Goal: Navigation & Orientation: Understand site structure

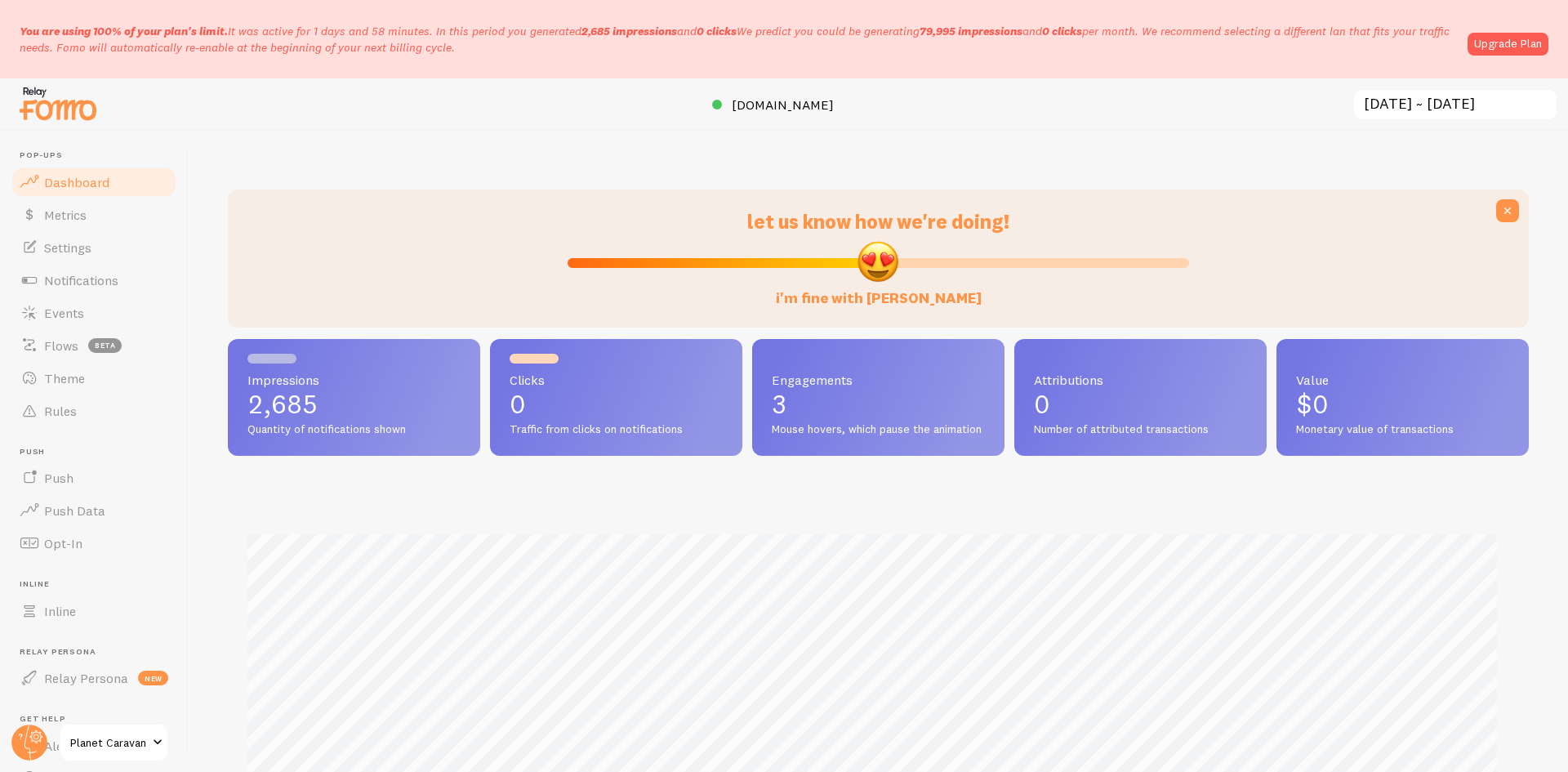
scroll to position [429, 1289]
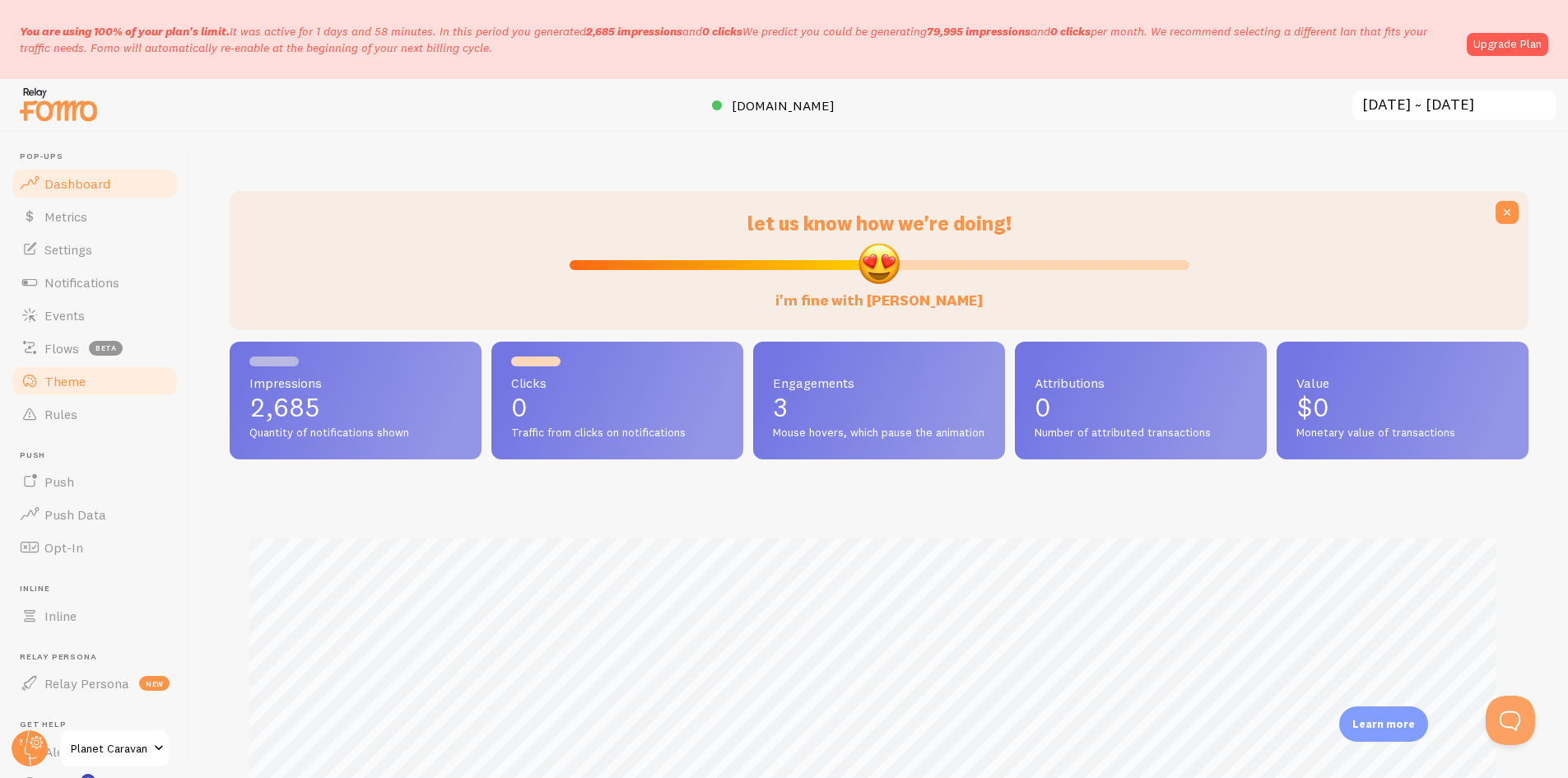
click at [71, 387] on span "Theme" at bounding box center [65, 380] width 41 height 16
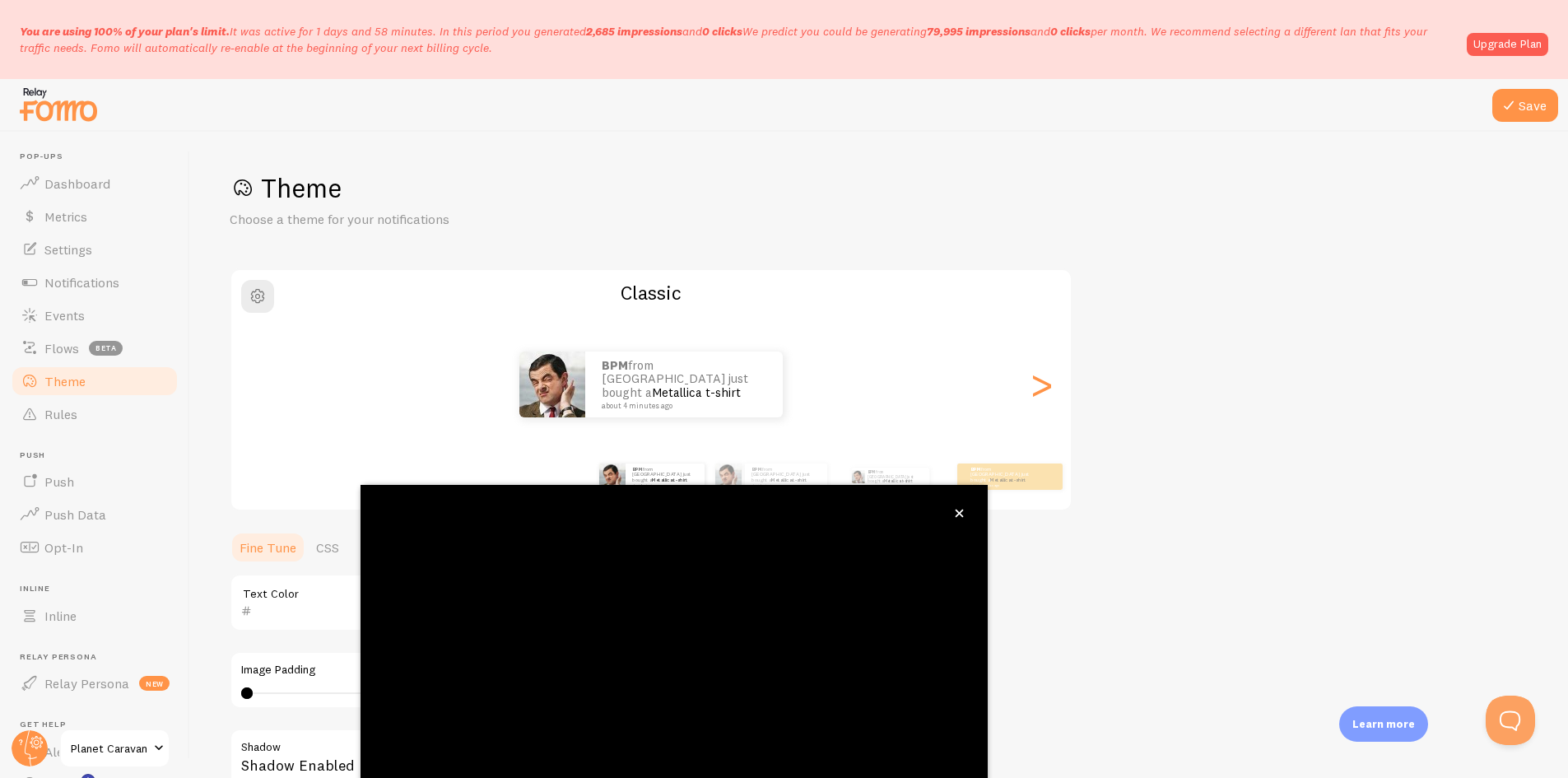
scroll to position [92, 0]
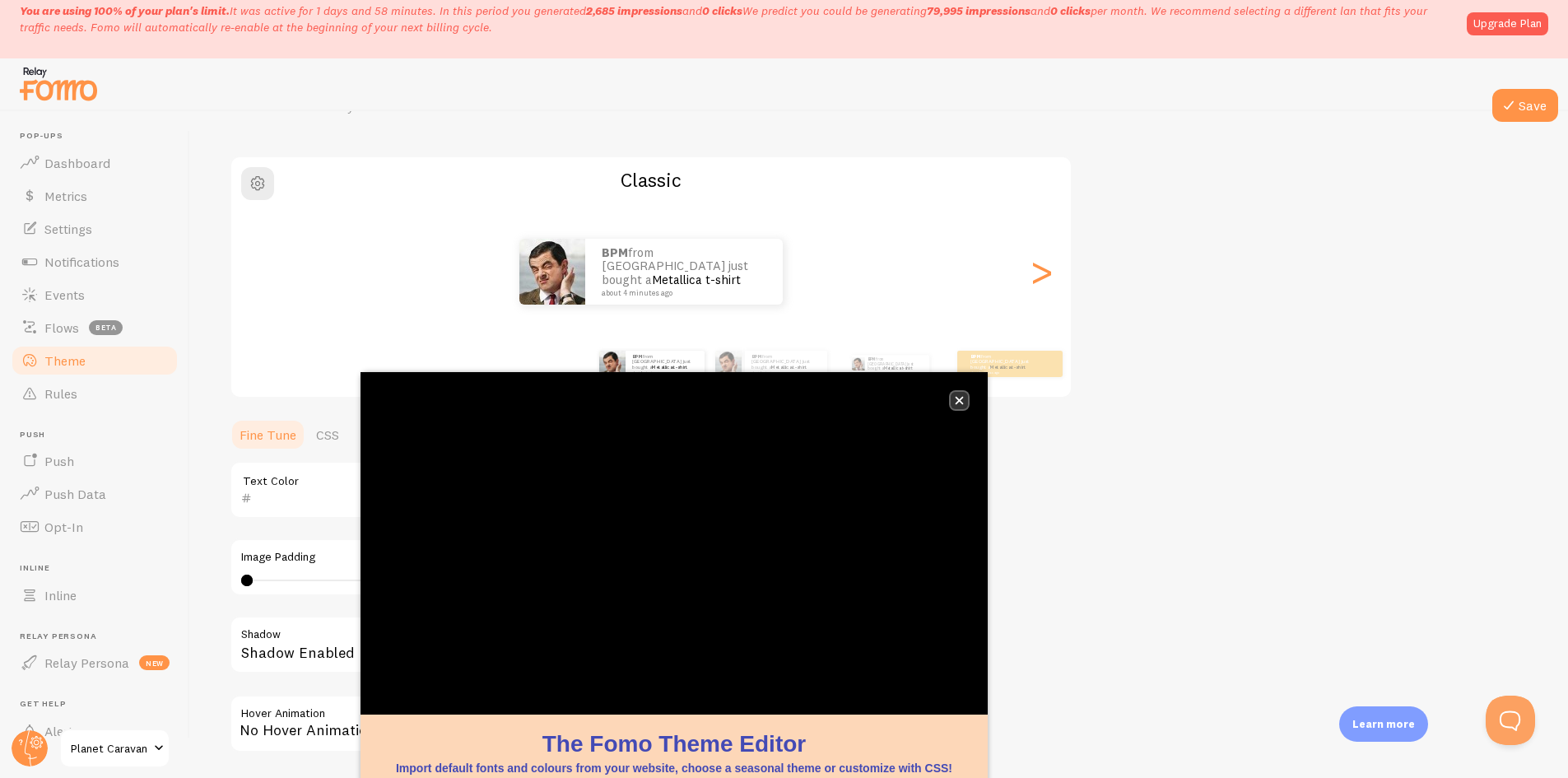
click at [962, 400] on icon "close," at bounding box center [960, 400] width 9 height 9
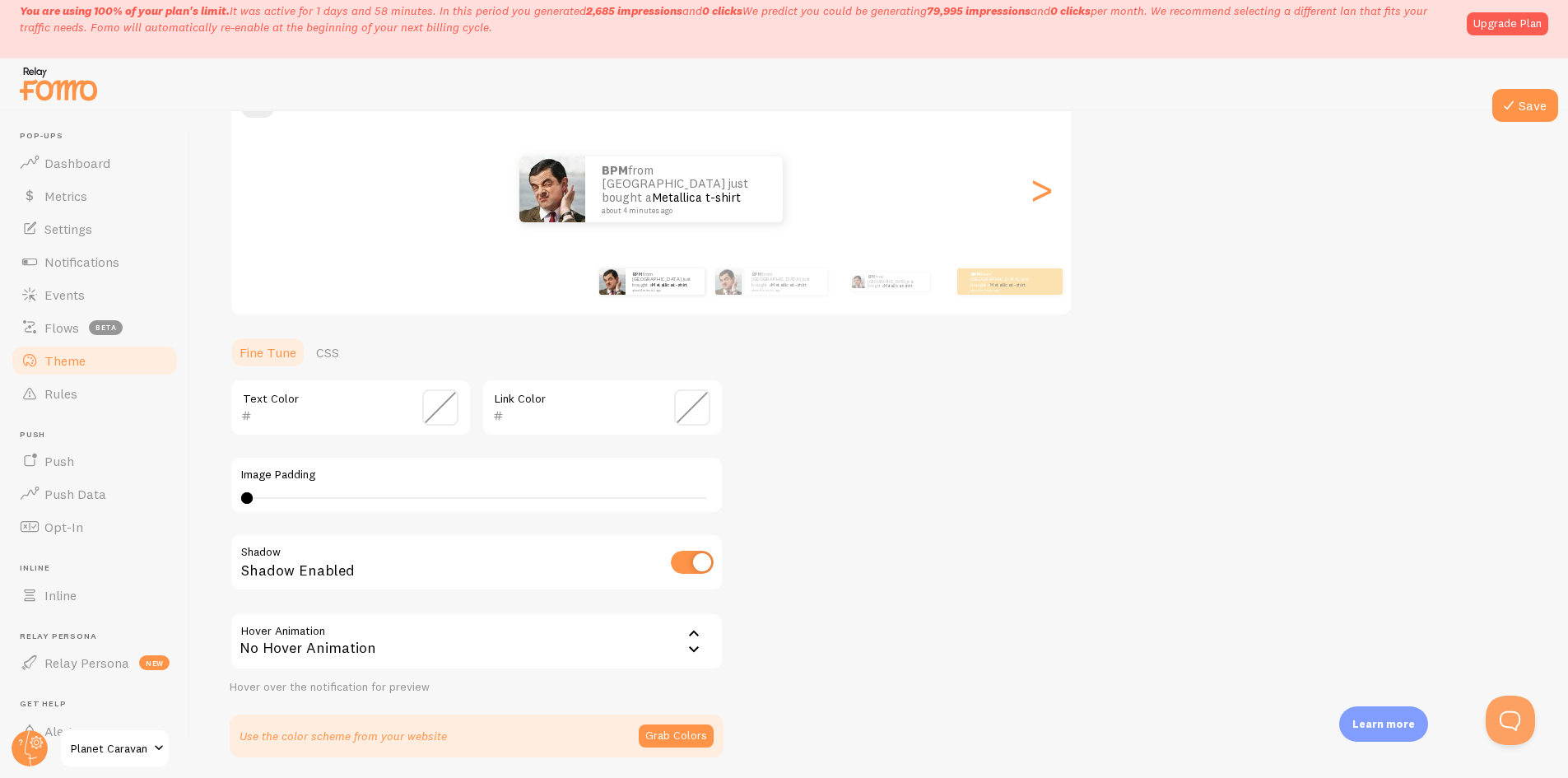
scroll to position [253, 0]
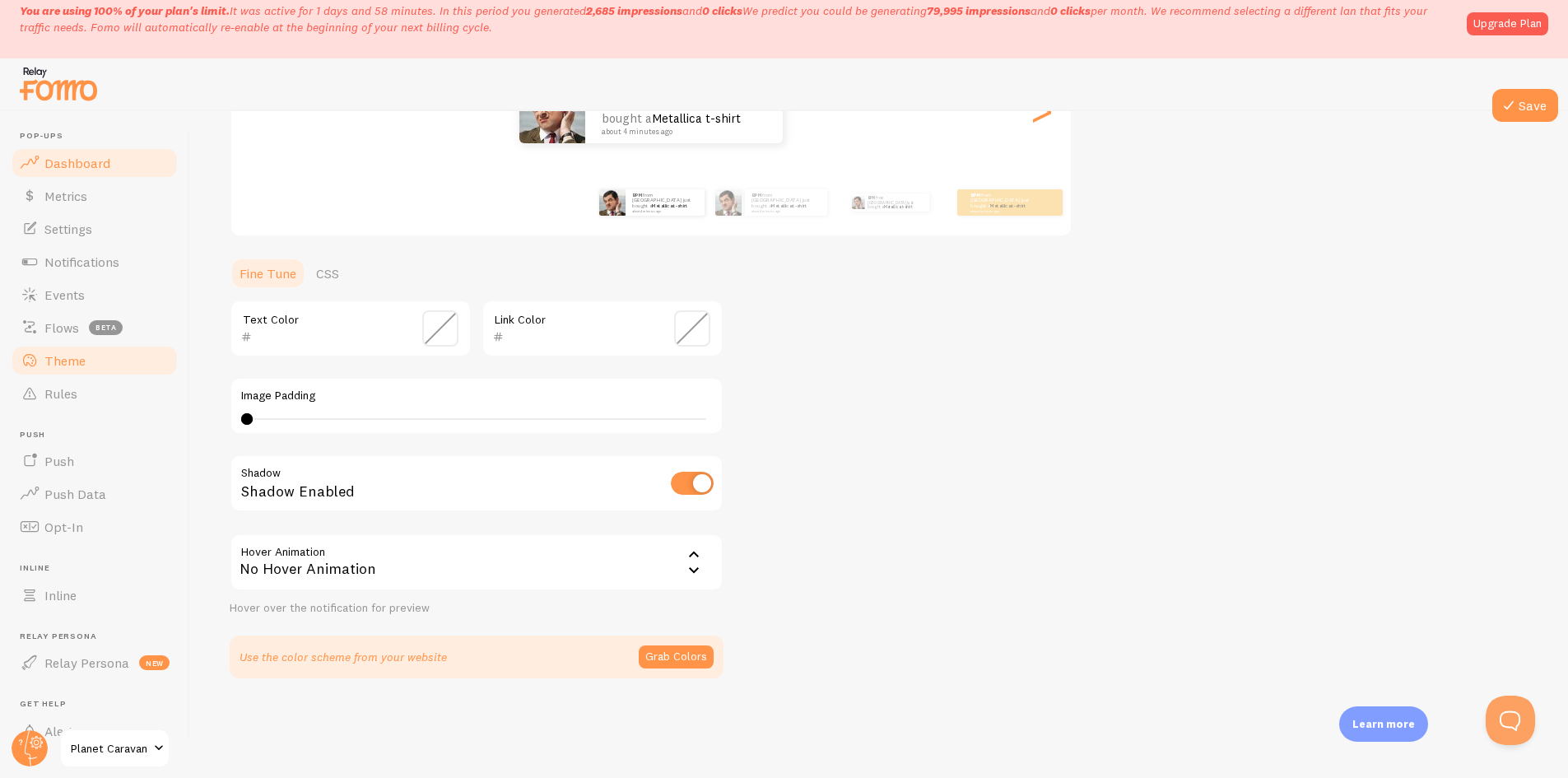
click at [108, 164] on span "Dashboard" at bounding box center [77, 162] width 65 height 16
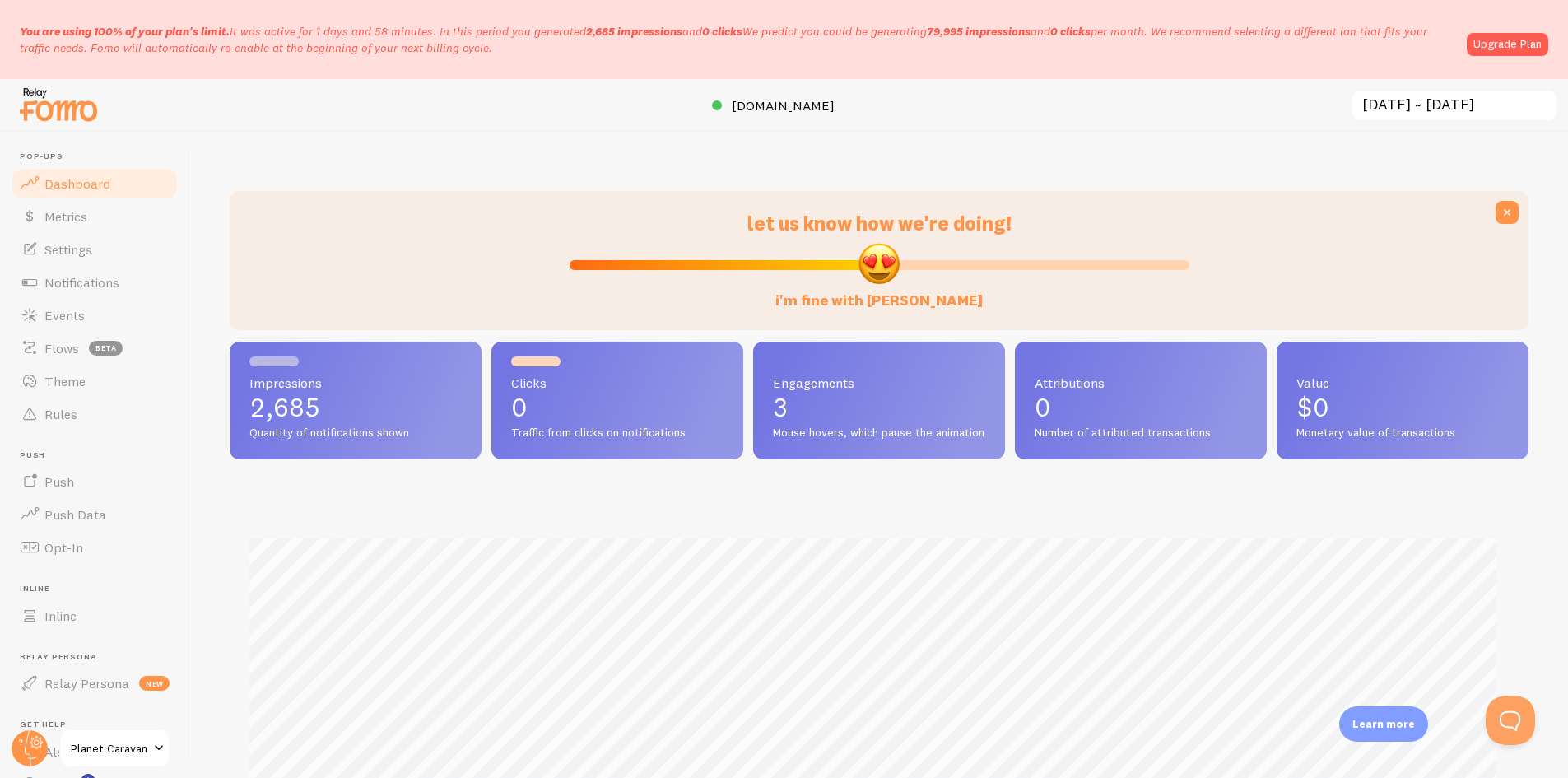
scroll to position [433, 1287]
click at [1500, 209] on icon at bounding box center [1507, 212] width 16 height 16
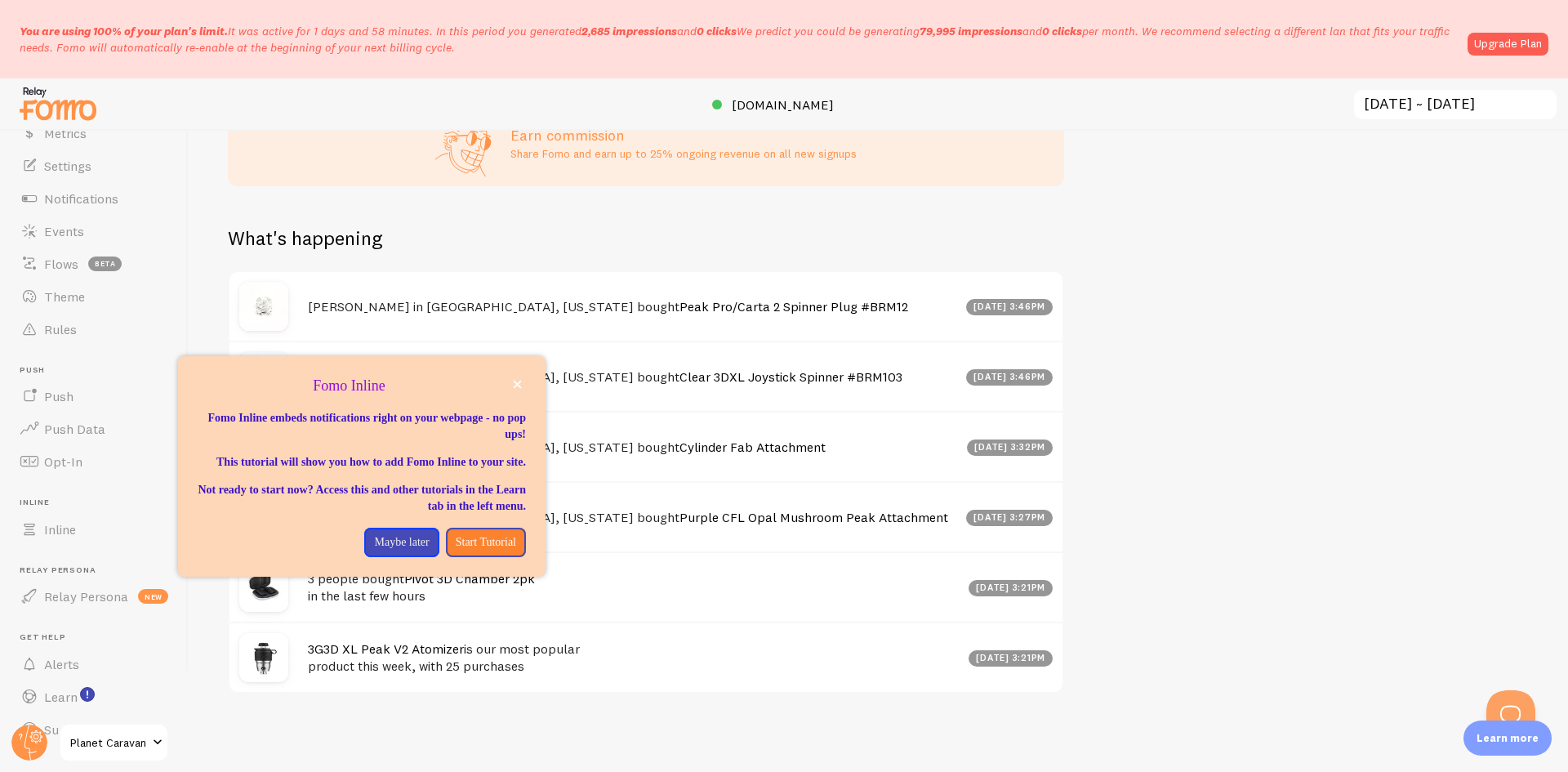
scroll to position [115, 0]
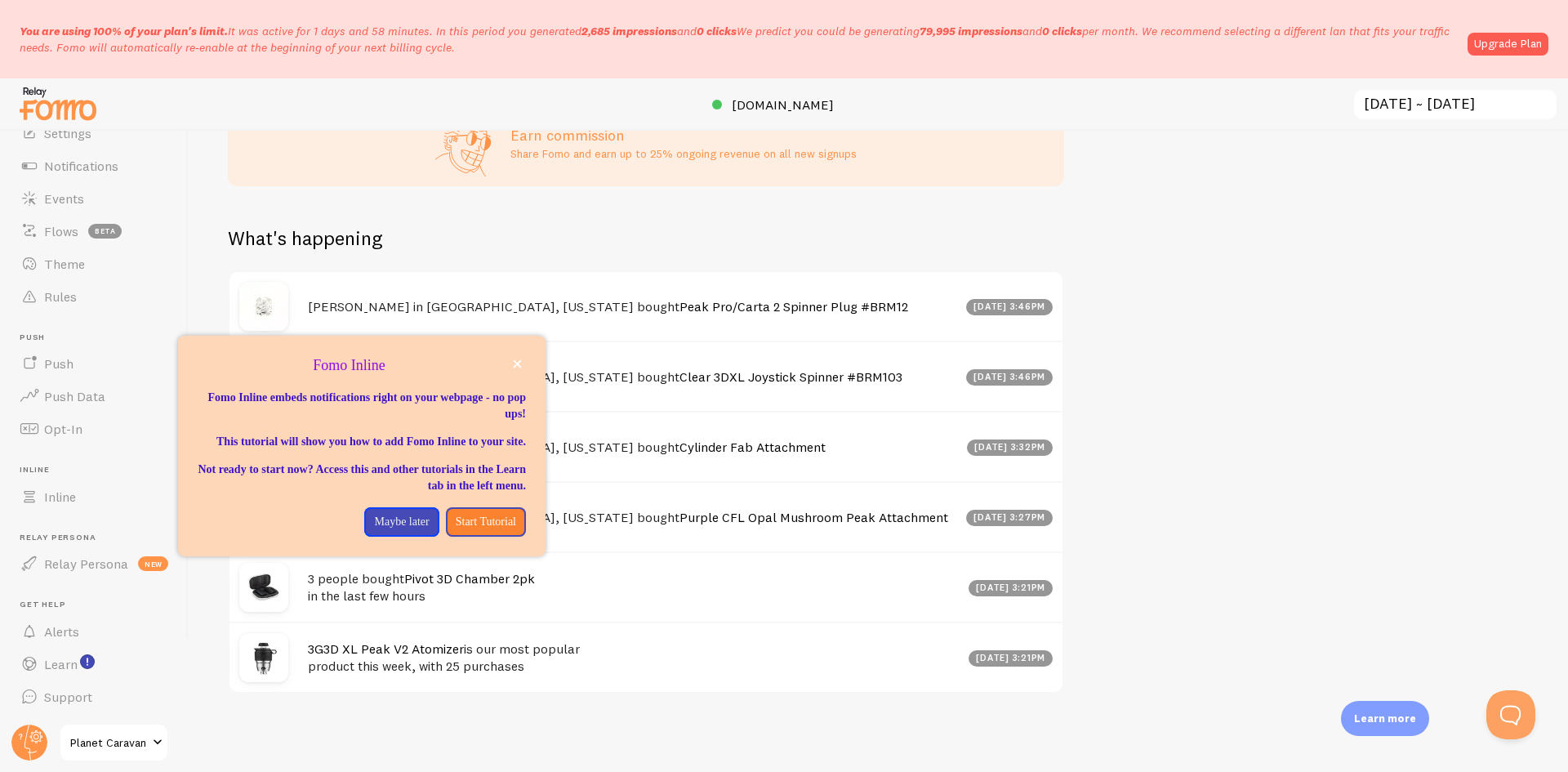
click at [663, 230] on div "What's happening" at bounding box center [646, 249] width 837 height 45
click at [511, 362] on button "close," at bounding box center [518, 364] width 17 height 17
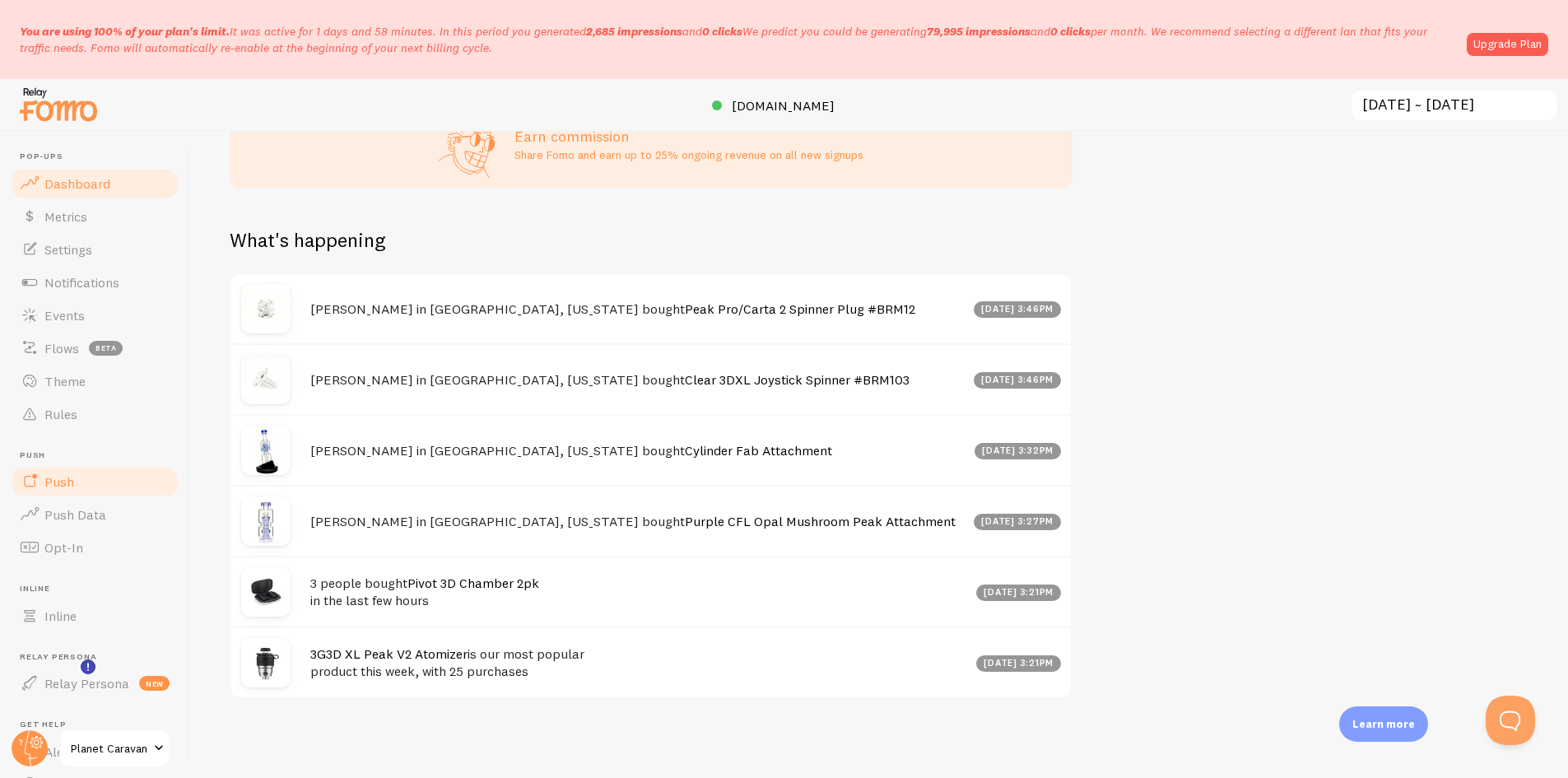
scroll to position [823058, 822029]
click at [89, 316] on link "Events" at bounding box center [94, 315] width 170 height 33
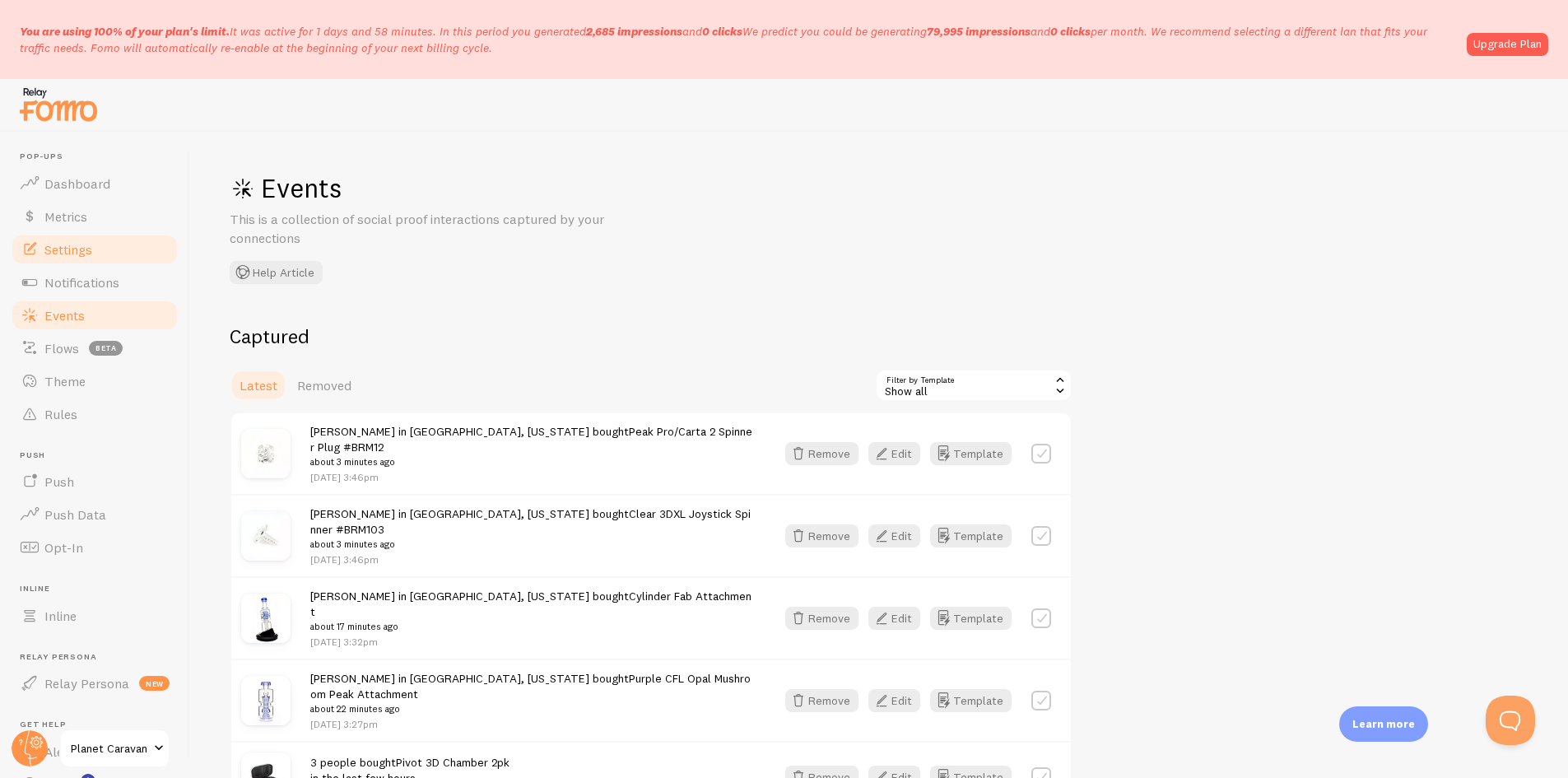
click at [99, 254] on link "Settings" at bounding box center [94, 250] width 170 height 33
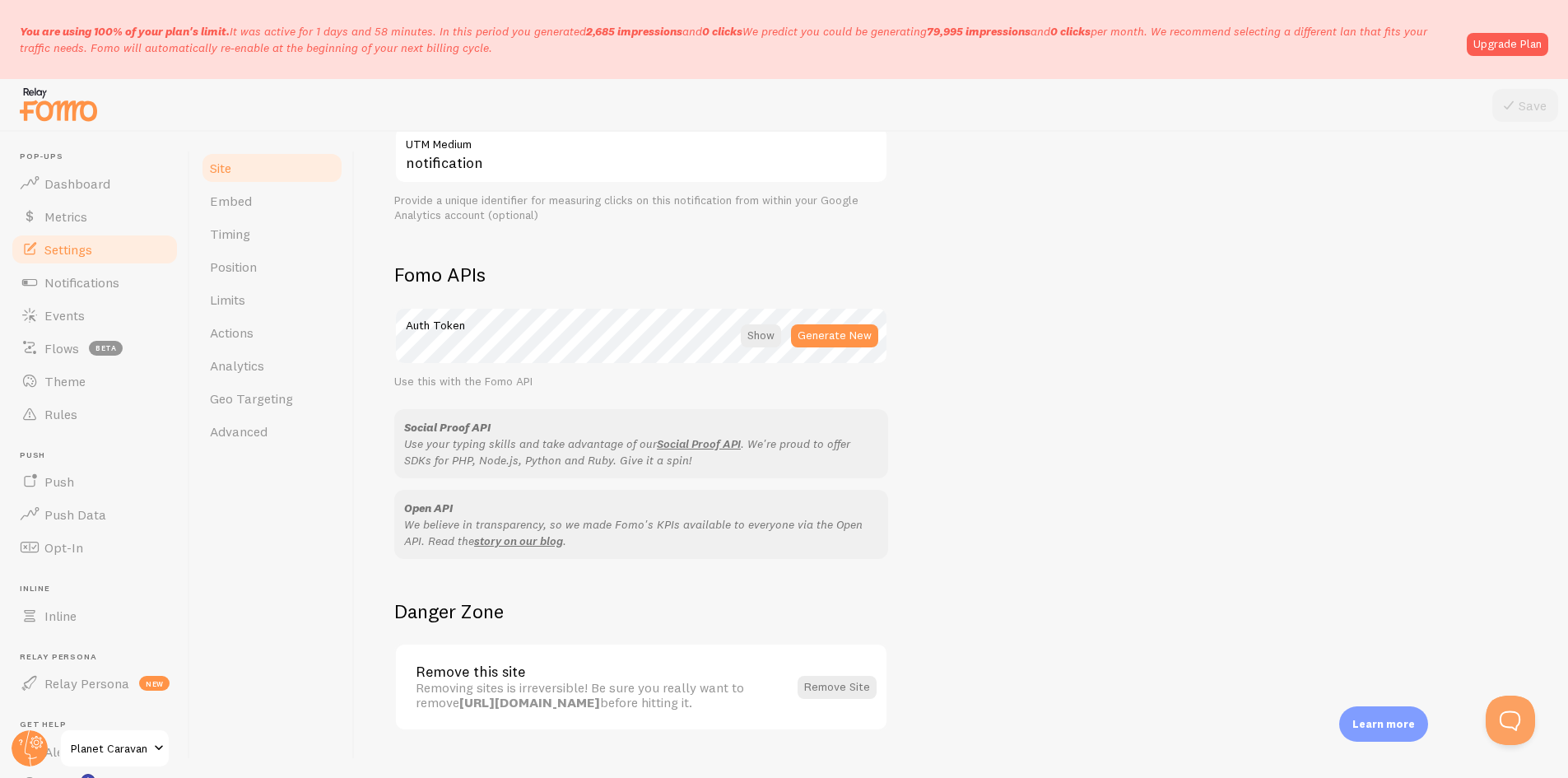
scroll to position [871, 0]
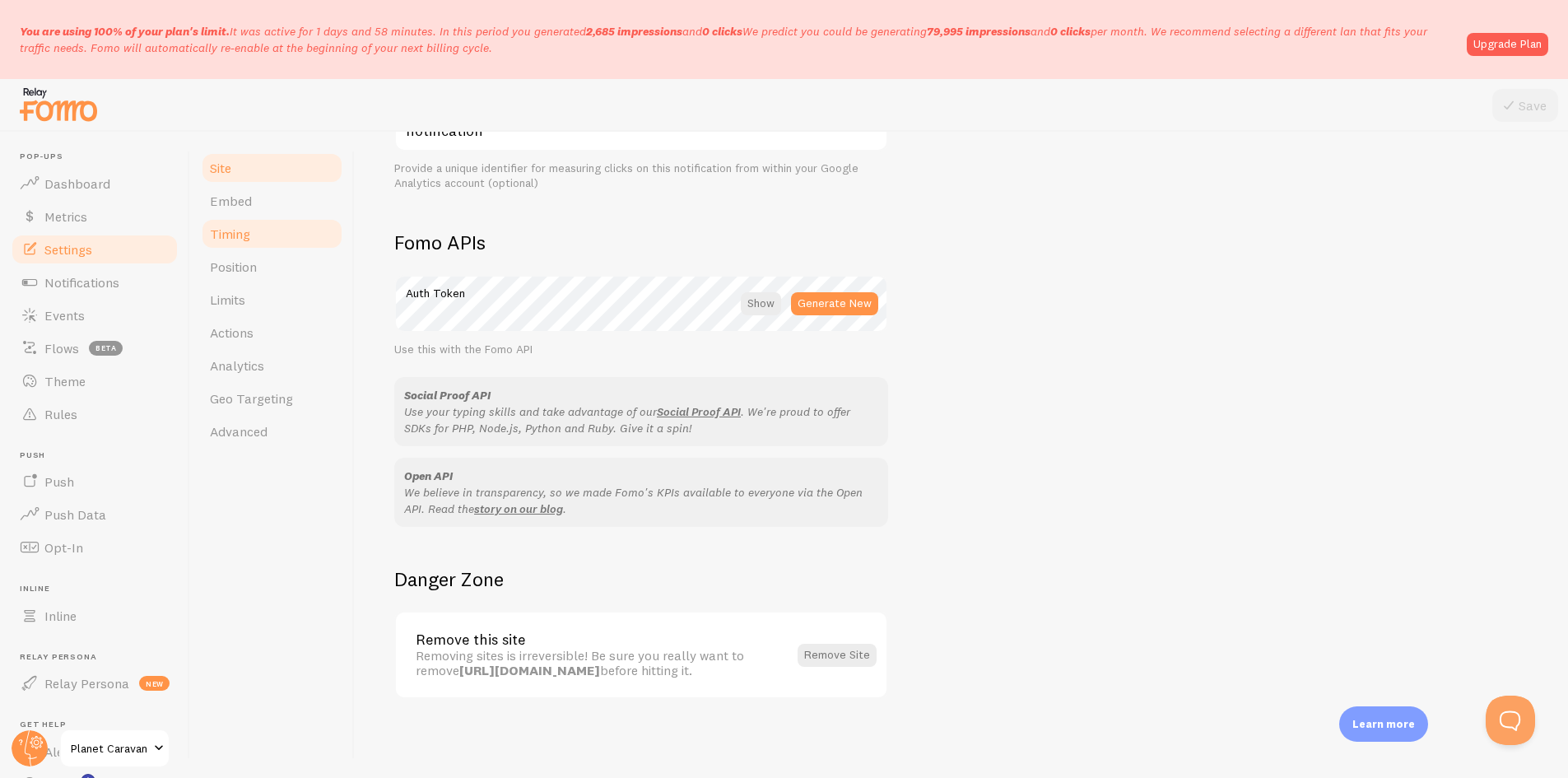
click at [275, 222] on link "Timing" at bounding box center [272, 233] width 144 height 33
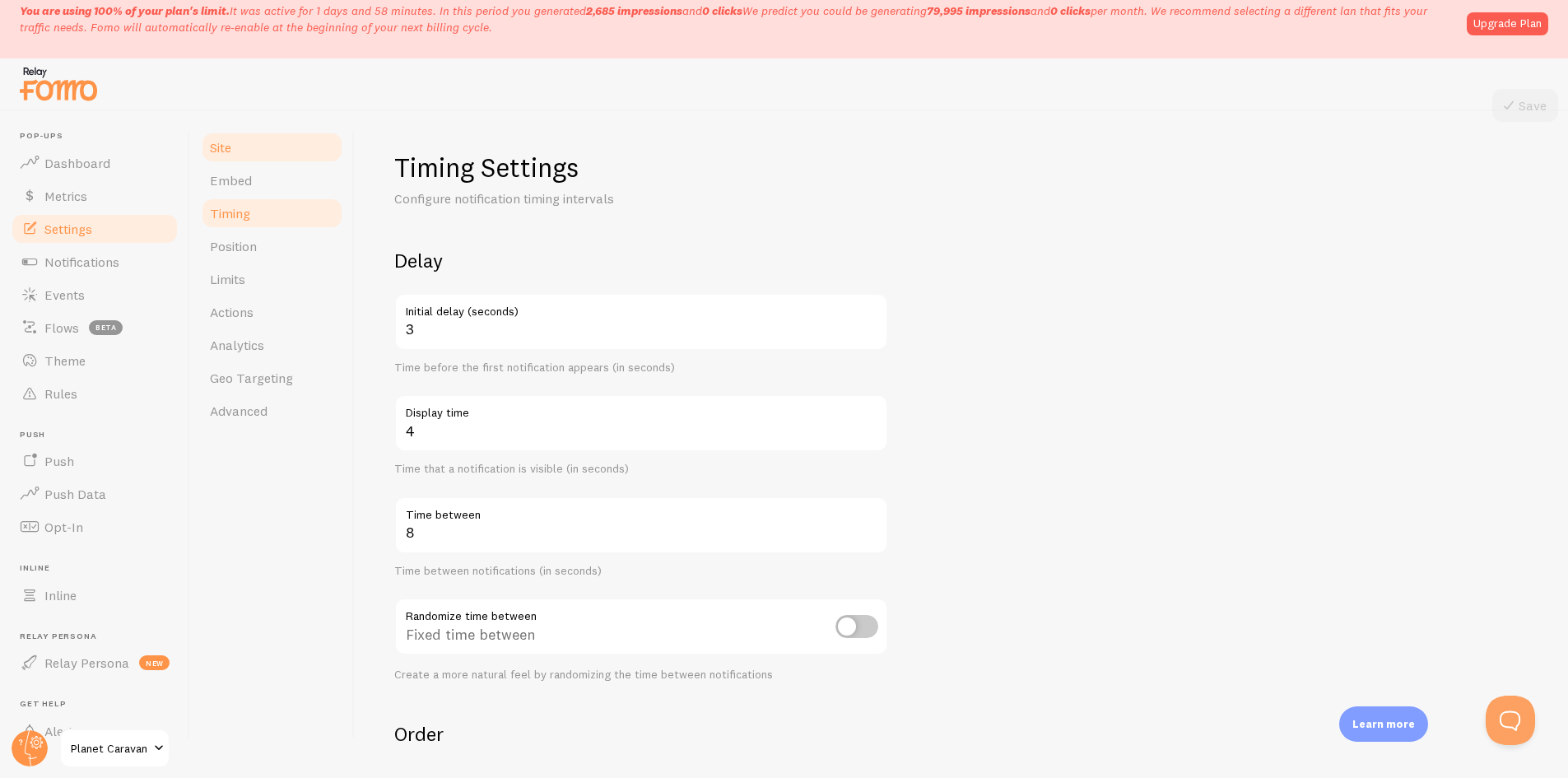
click at [247, 143] on link "Site" at bounding box center [272, 147] width 144 height 33
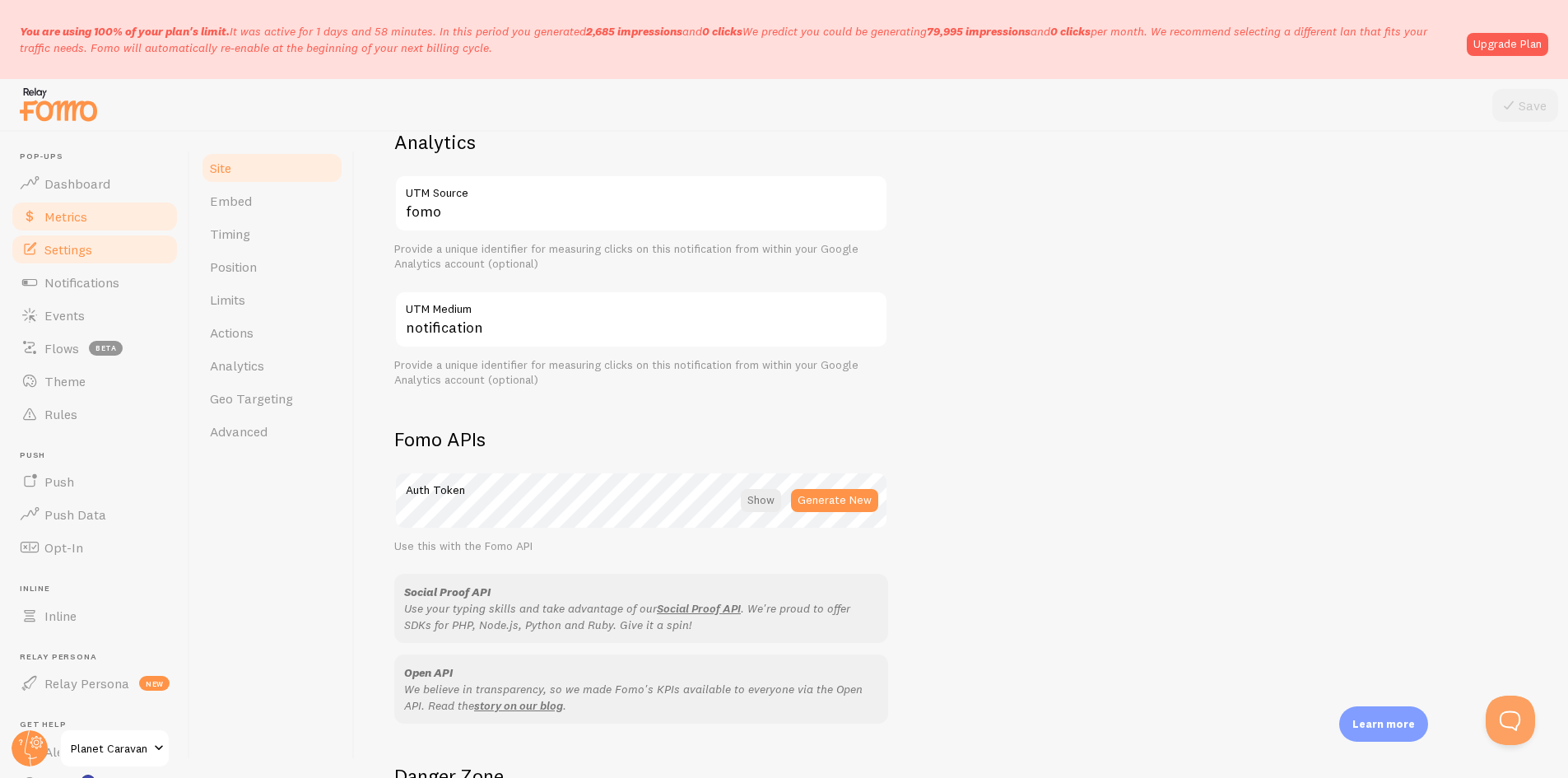
click at [97, 228] on link "Metrics" at bounding box center [94, 216] width 170 height 33
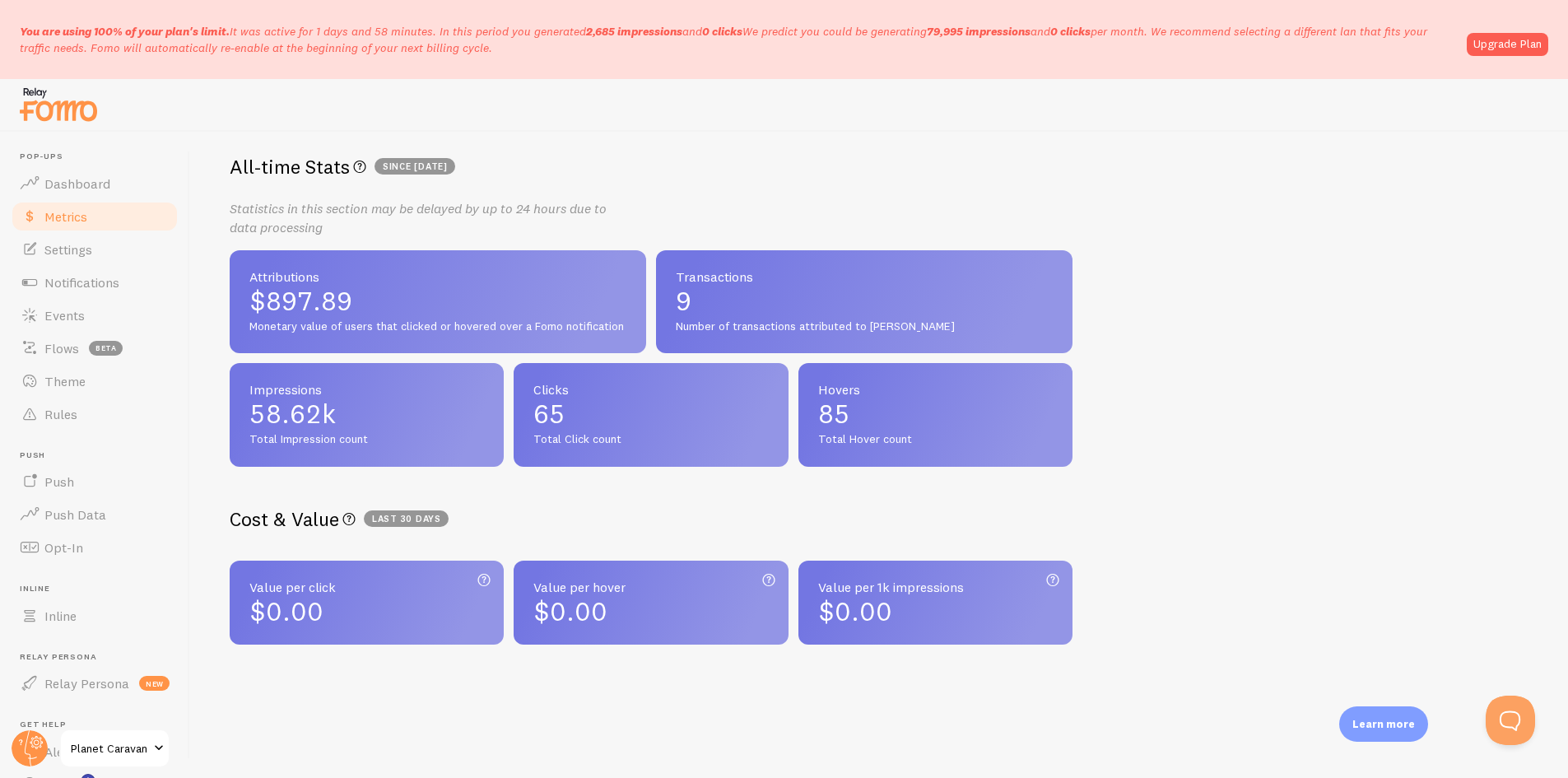
scroll to position [281, 0]
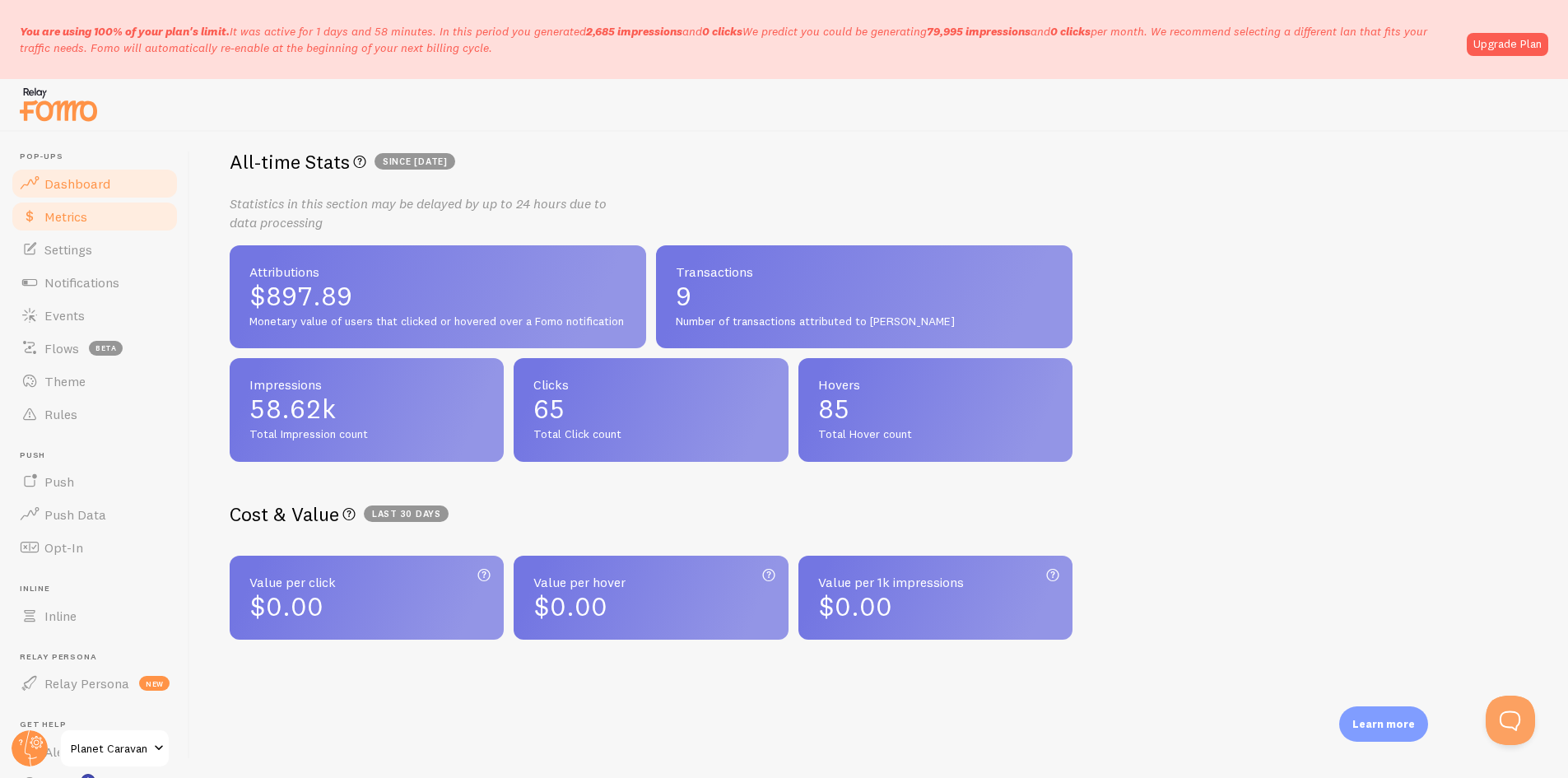
click at [107, 189] on span "Dashboard" at bounding box center [77, 183] width 65 height 16
